Goal: Information Seeking & Learning: Learn about a topic

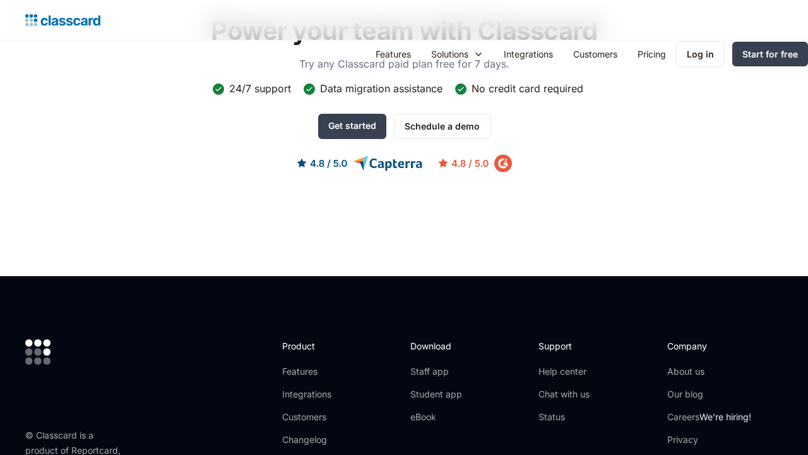
scroll to position [1453, 0]
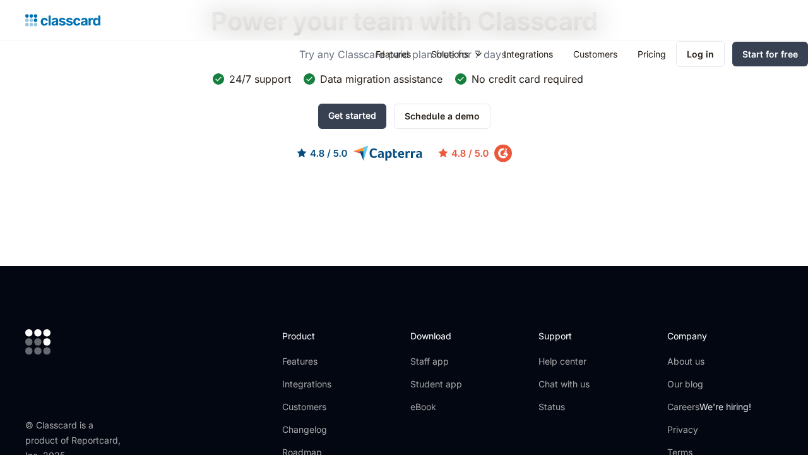
scroll to position [1443, 0]
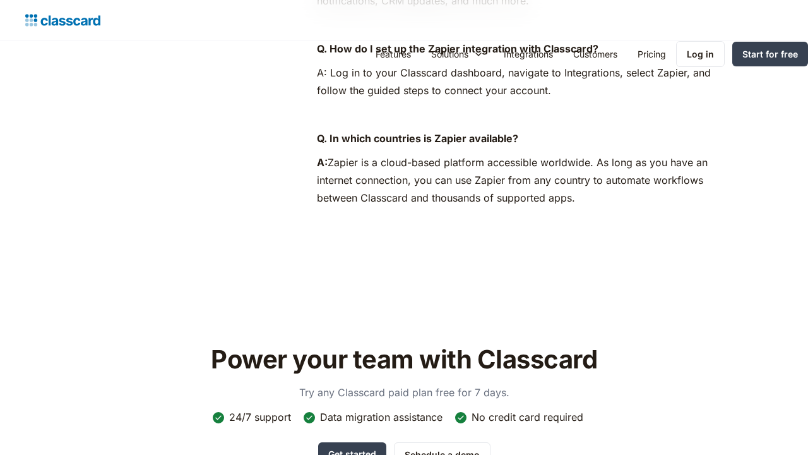
scroll to position [1204, 0]
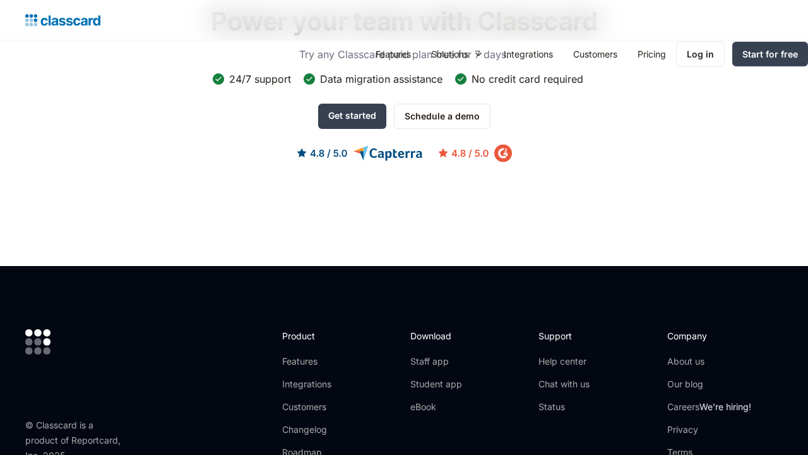
scroll to position [1443, 0]
